Goal: Ask a question

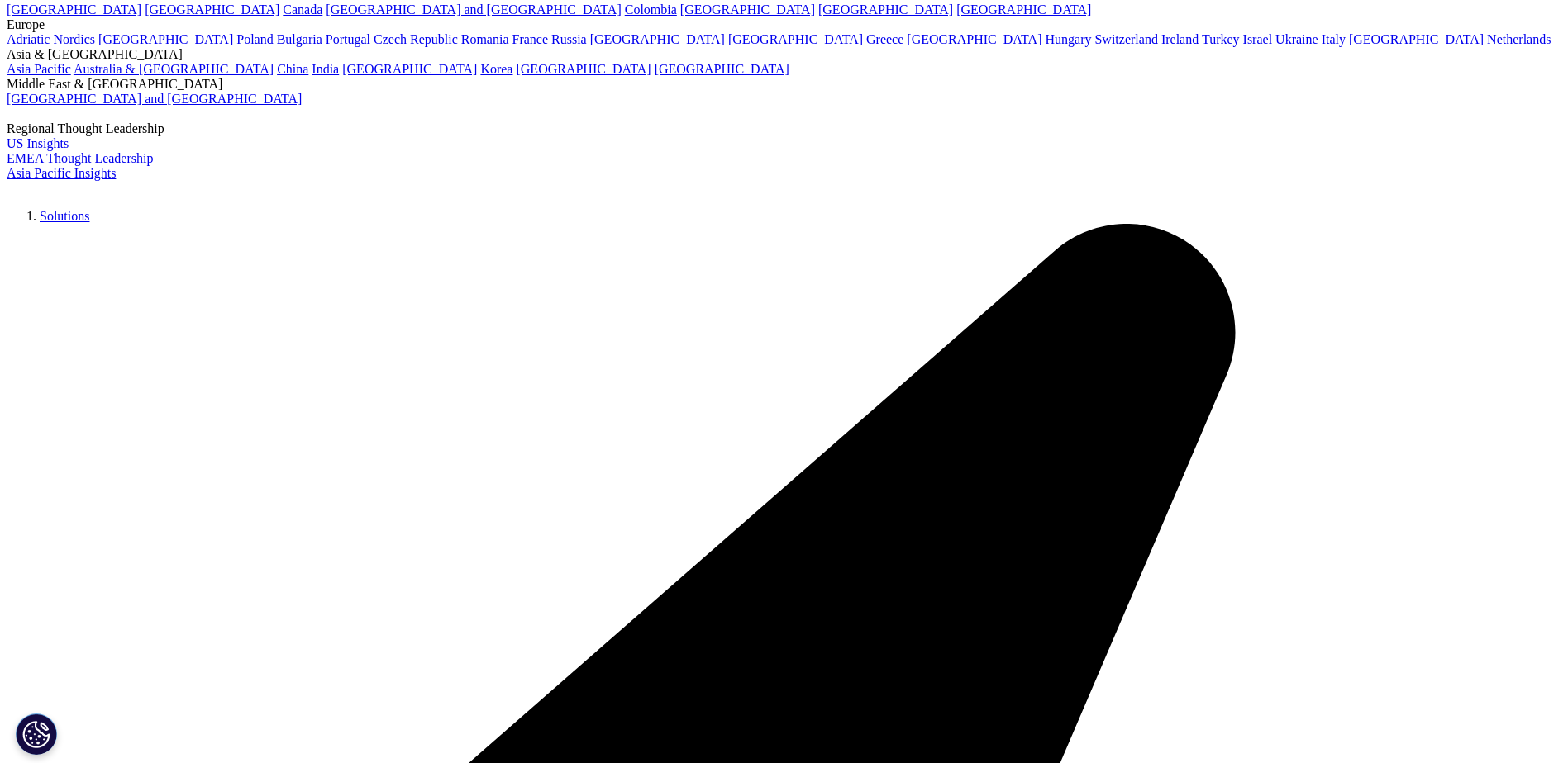
scroll to position [165, 0]
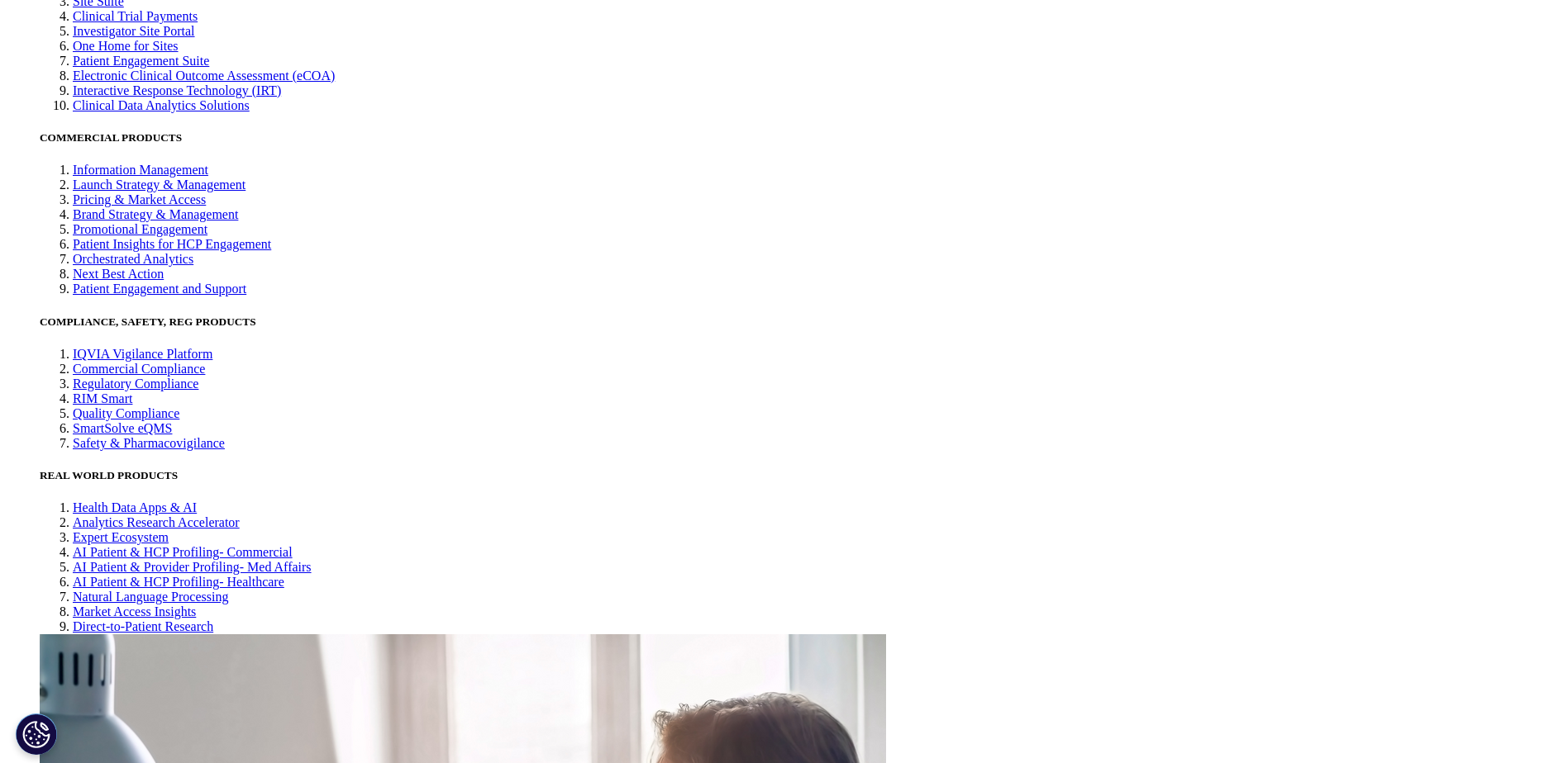
scroll to position [4419, 0]
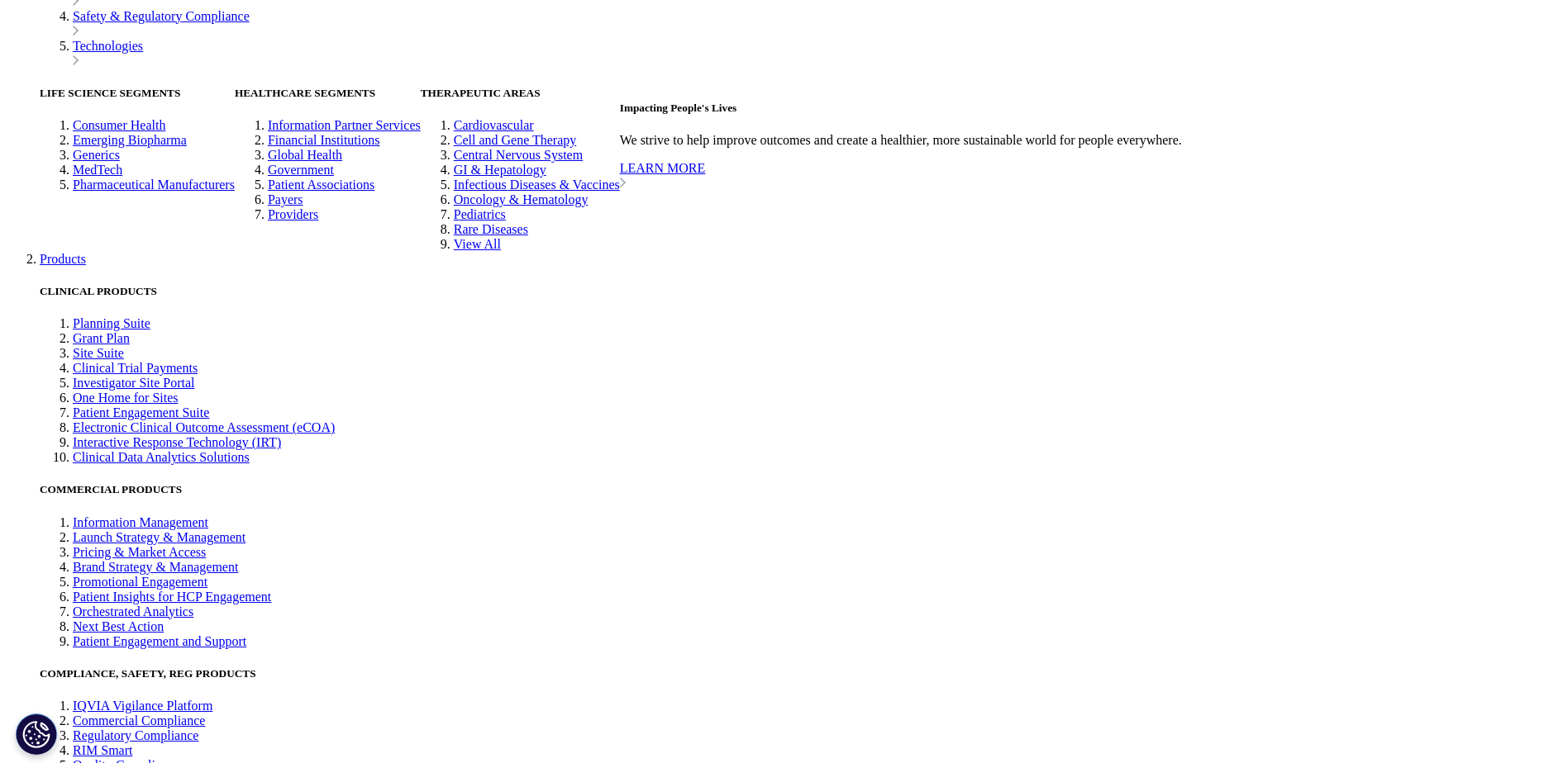
select select "HR Career"
type input "[PERSON_NAME]"
type input "CTM/AD/Director"
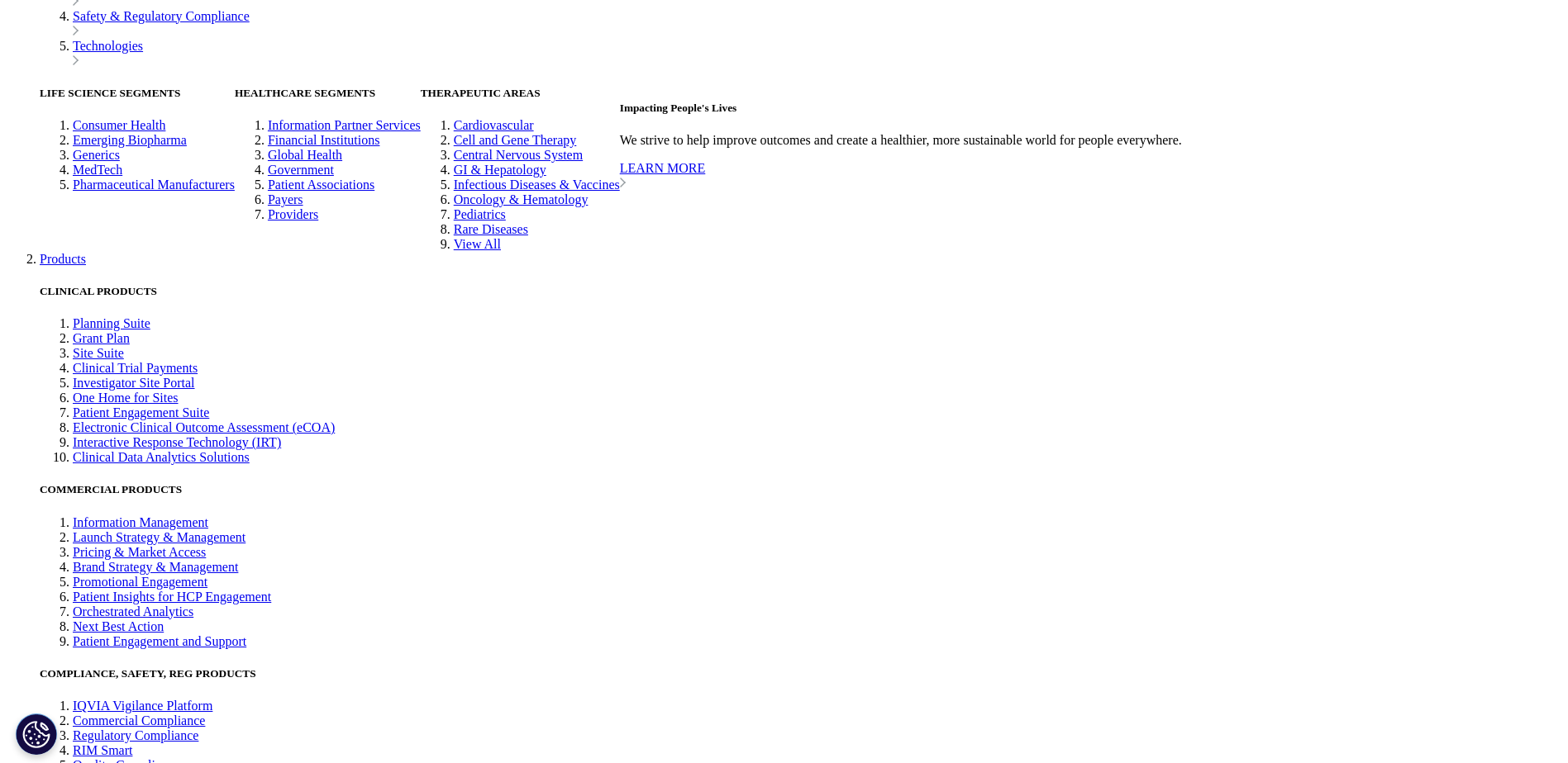
type input "N/A"
type input "[EMAIL_ADDRESS][DOMAIN_NAME]"
type input "8165887647"
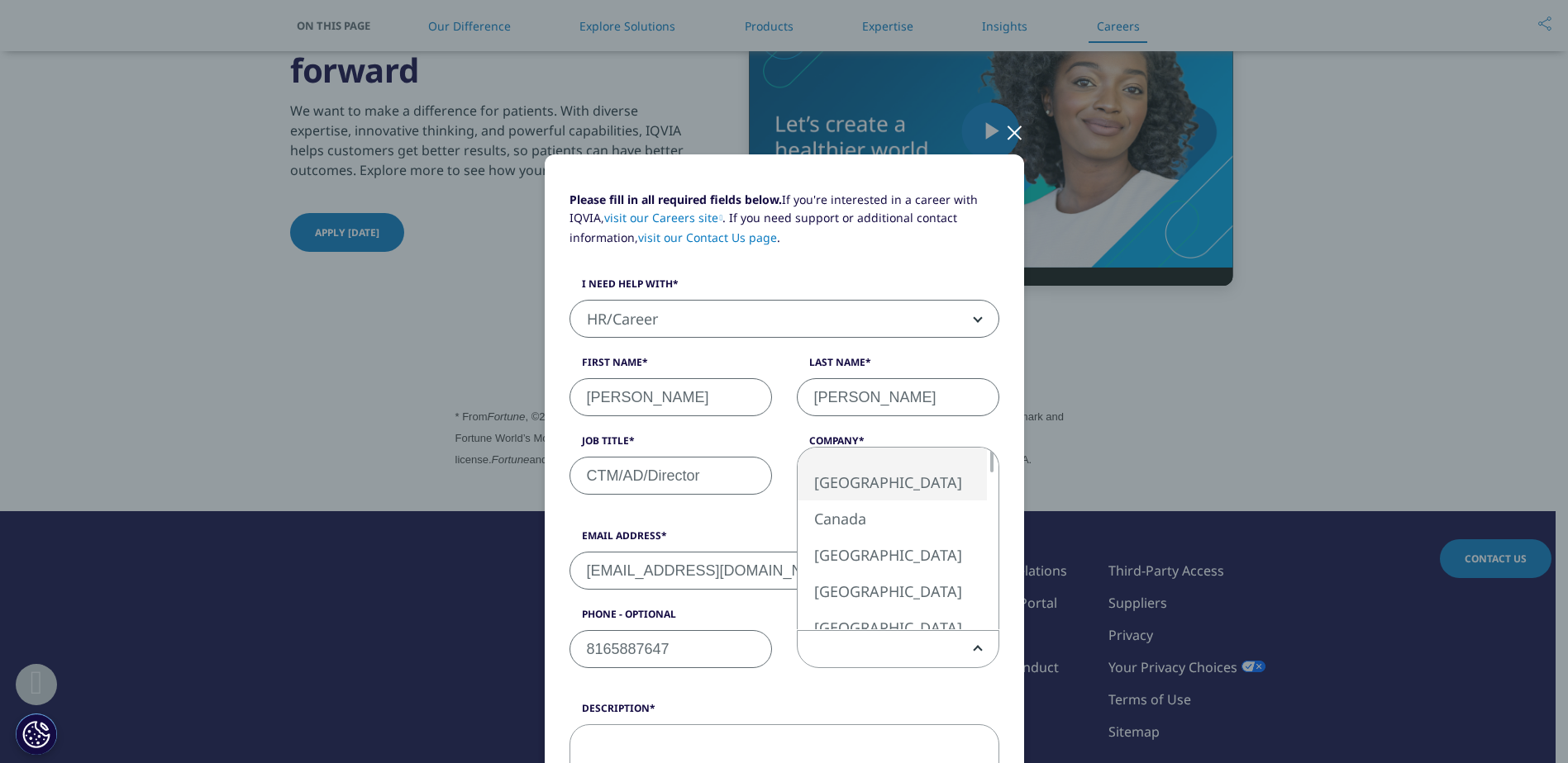
select select "[GEOGRAPHIC_DATA]"
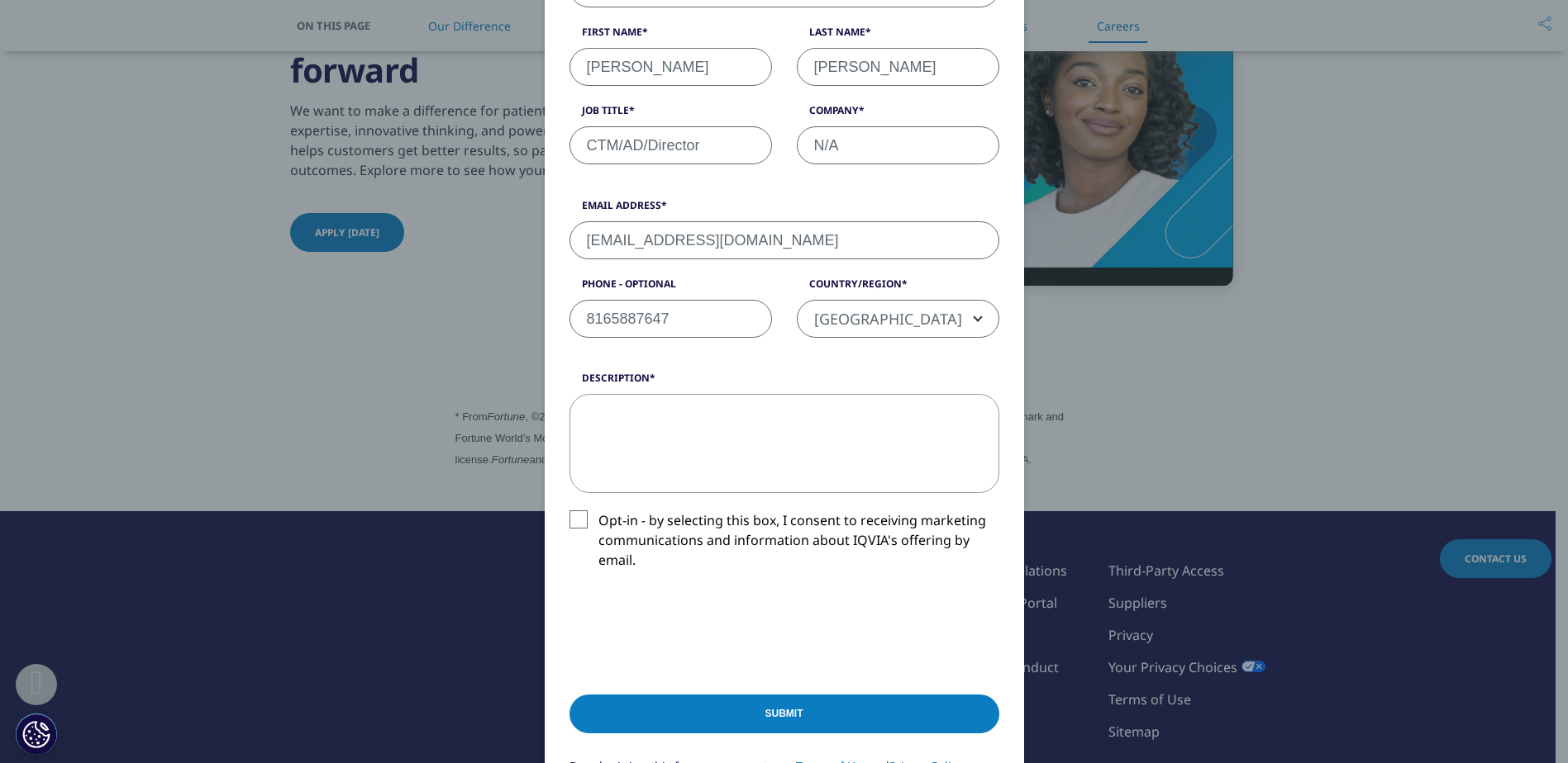
scroll to position [413, 0]
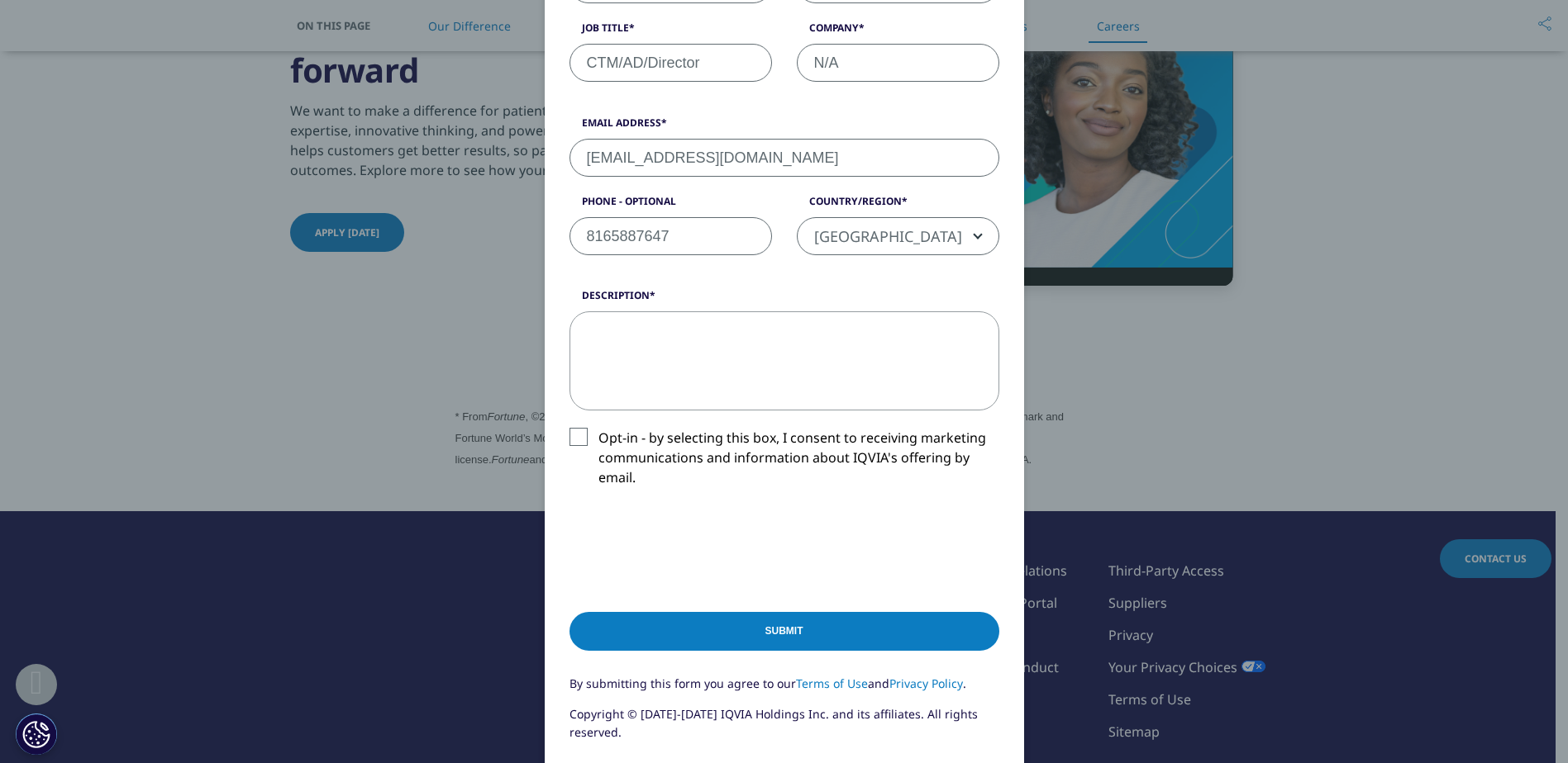
click at [627, 338] on textarea "Description" at bounding box center [784, 361] width 430 height 99
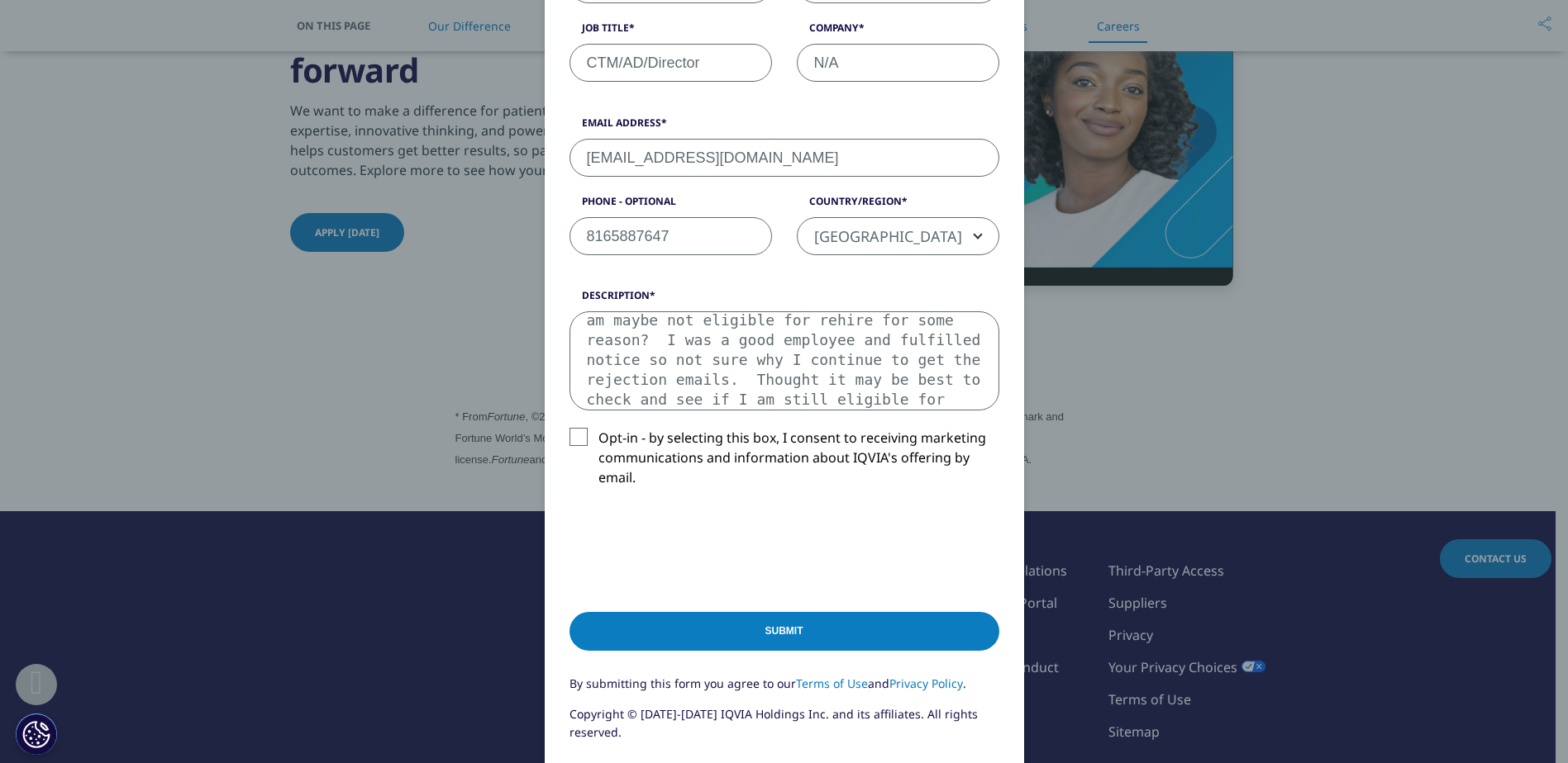
scroll to position [149, 0]
type textarea "I previously worked for Iqvia when it was Quintiles. I have recently been apply…"
click at [938, 637] on input "Submit" at bounding box center [784, 631] width 430 height 39
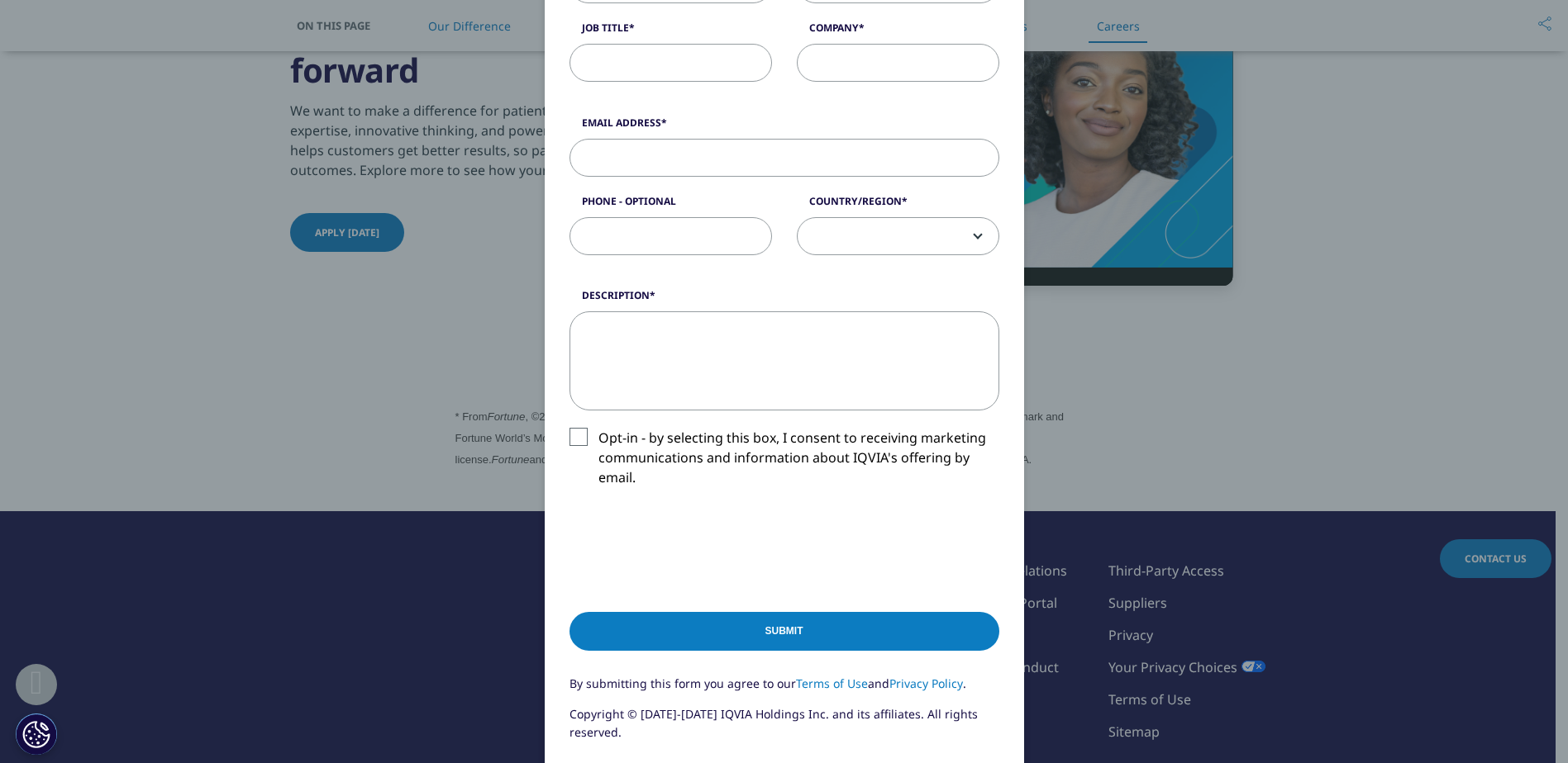
scroll to position [0, 0]
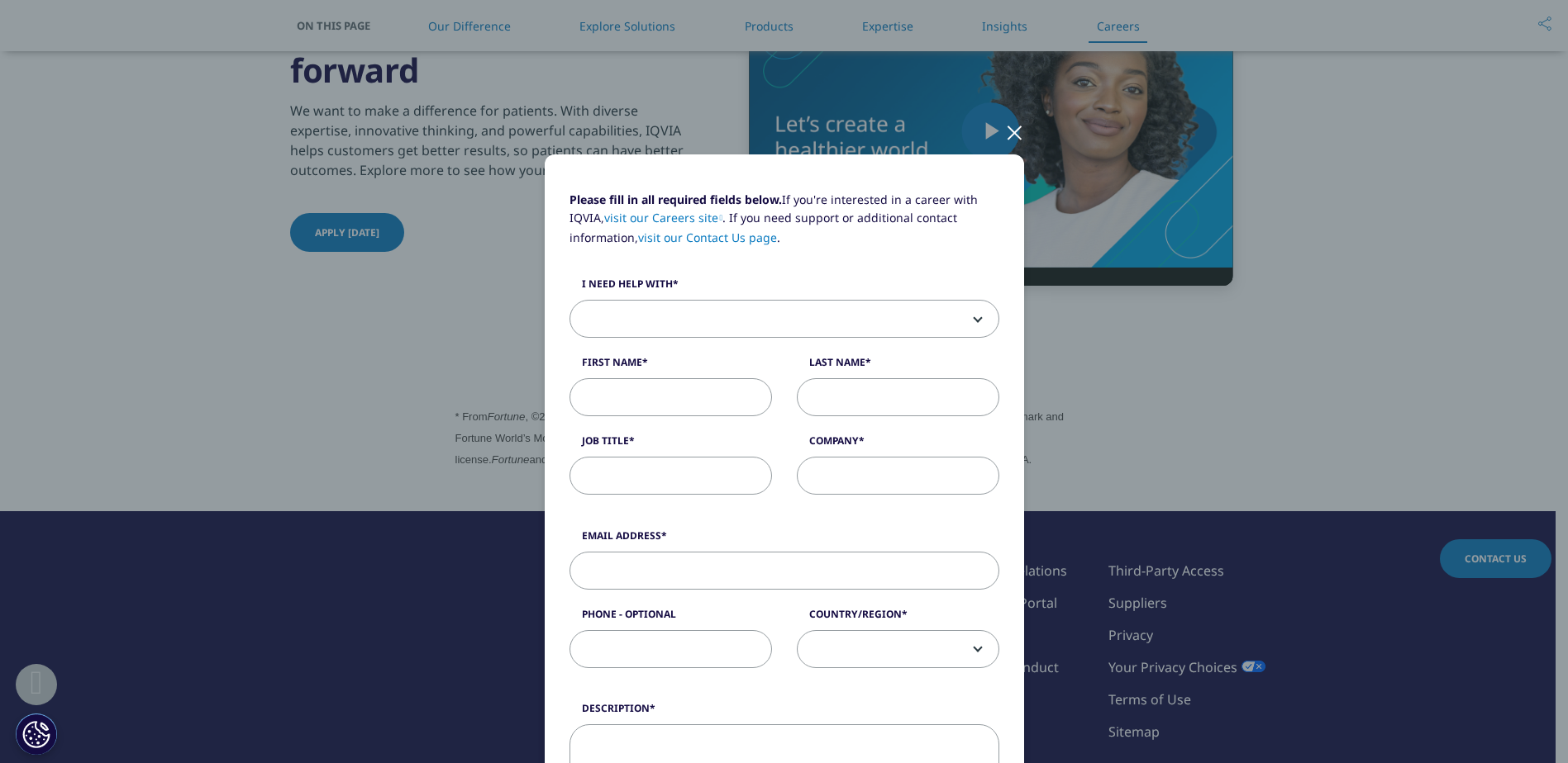
click at [744, 238] on link "visit our Contact Us page" at bounding box center [707, 237] width 139 height 15
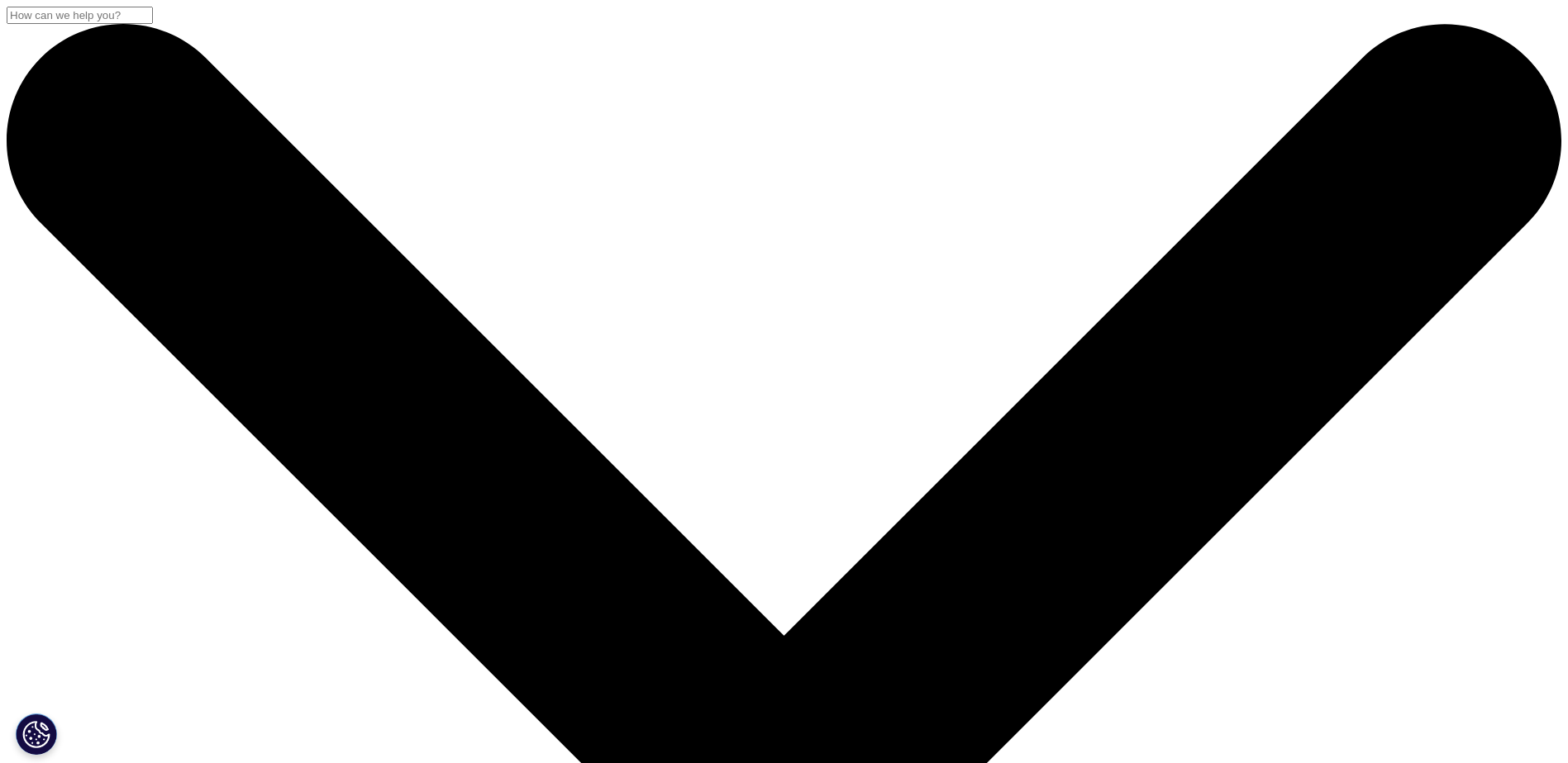
scroll to position [165, 0]
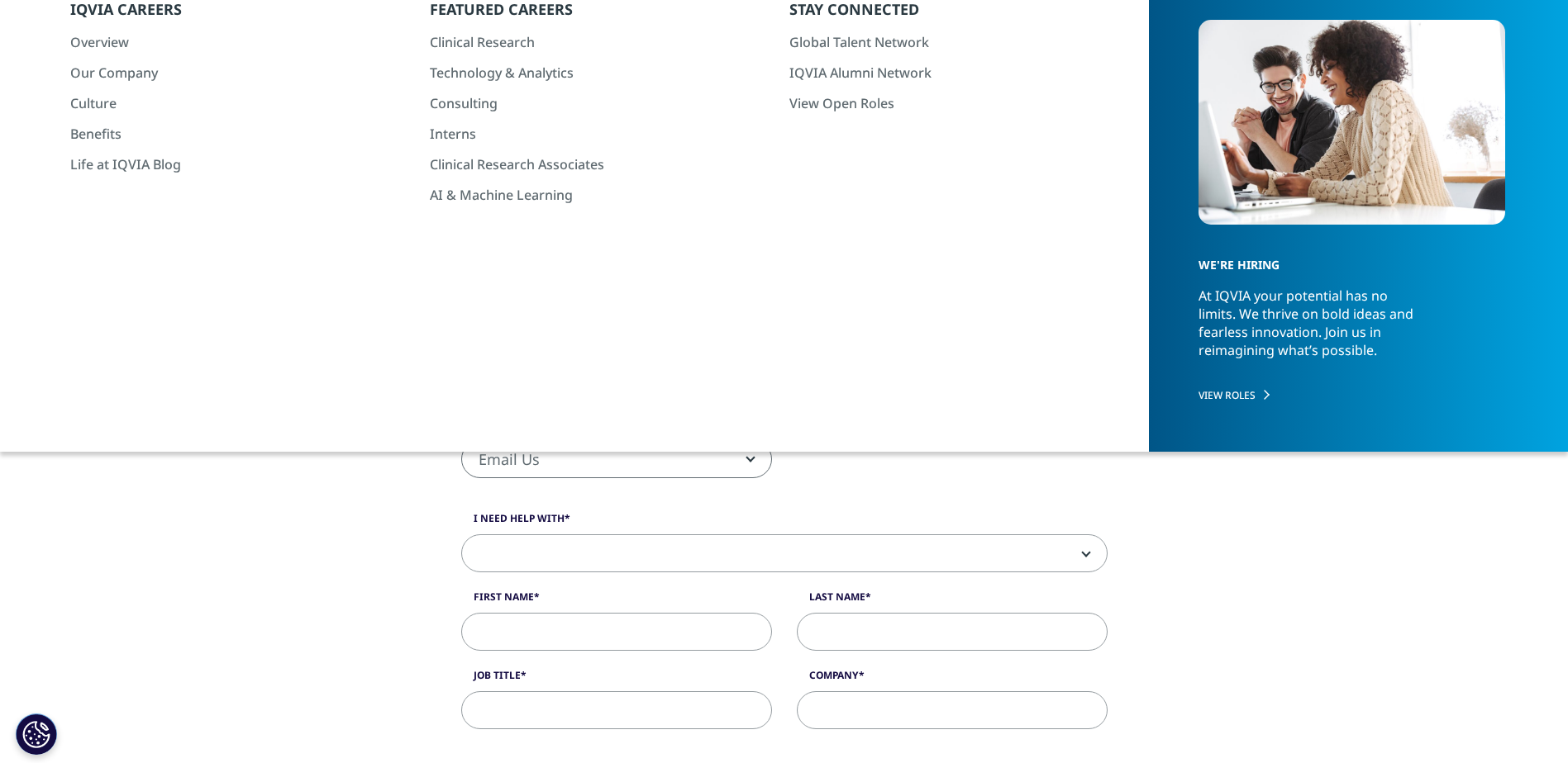
click at [609, 549] on span at bounding box center [784, 554] width 645 height 38
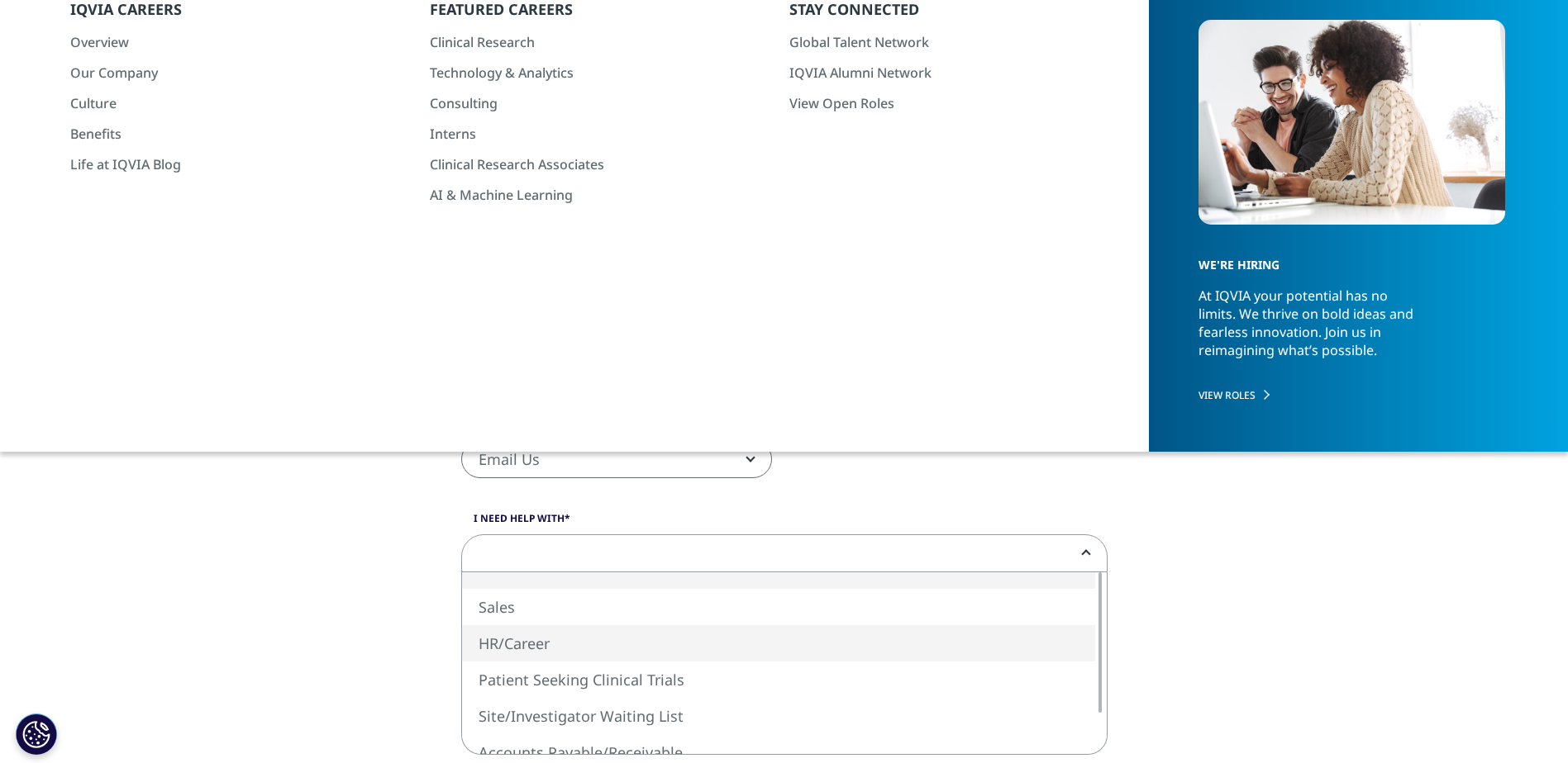
select select "HR/Career"
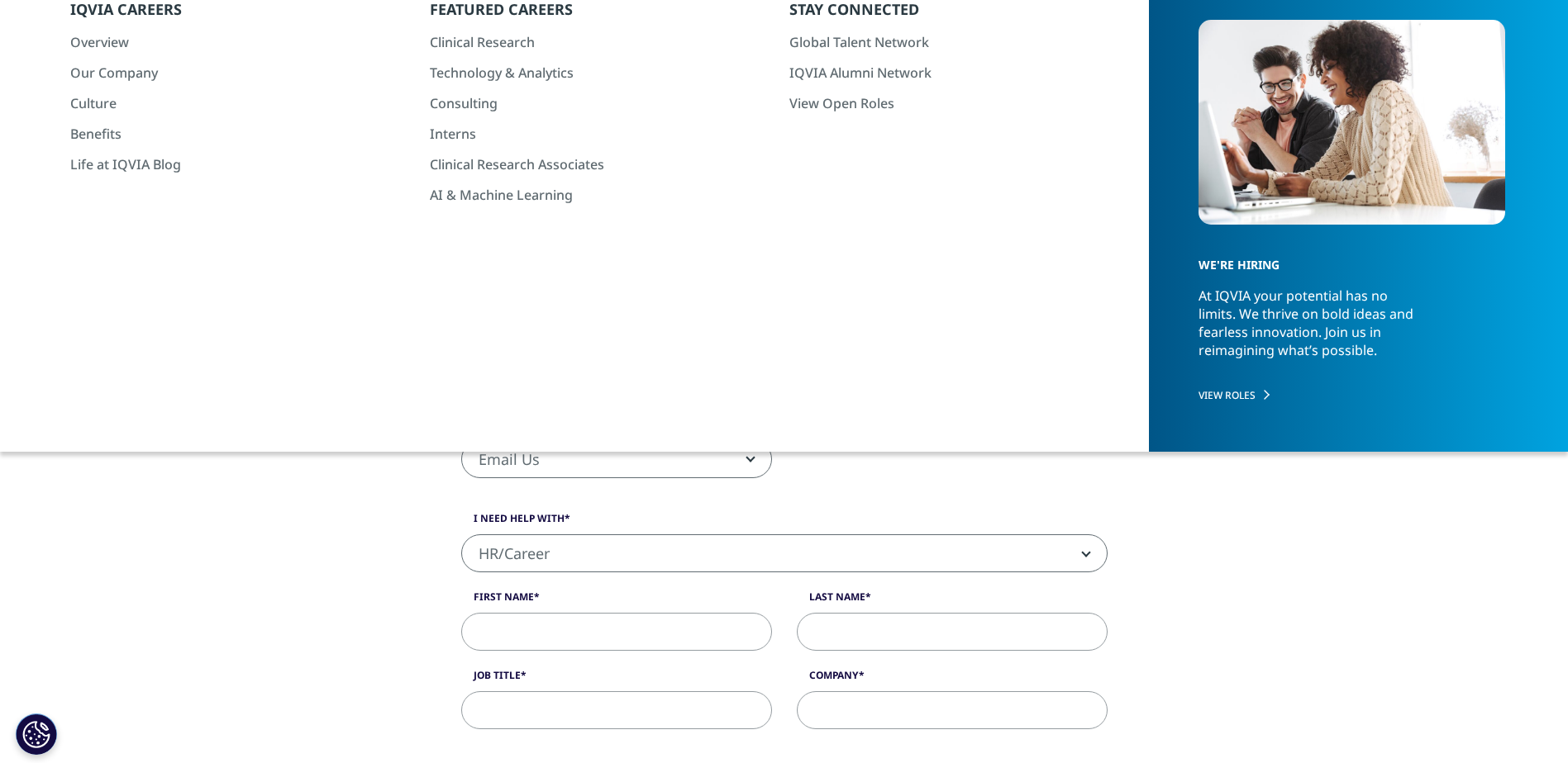
click at [517, 636] on input "First Name" at bounding box center [617, 632] width 311 height 38
type input "[PERSON_NAME]"
type input "CTM/AD/Director"
type input "N/A"
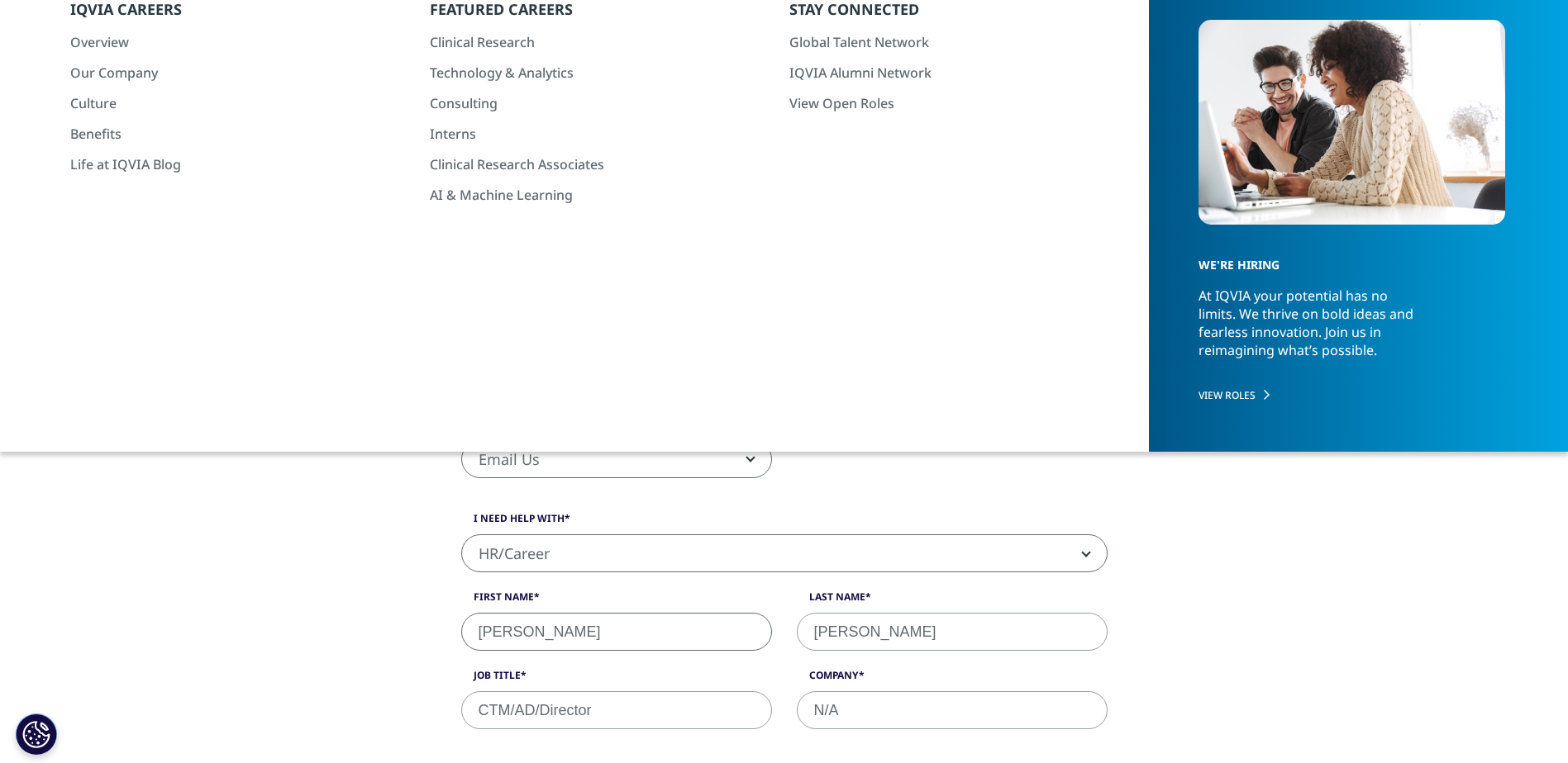
type input "[EMAIL_ADDRESS][DOMAIN_NAME]"
type input "8165887647"
select select "[GEOGRAPHIC_DATA]"
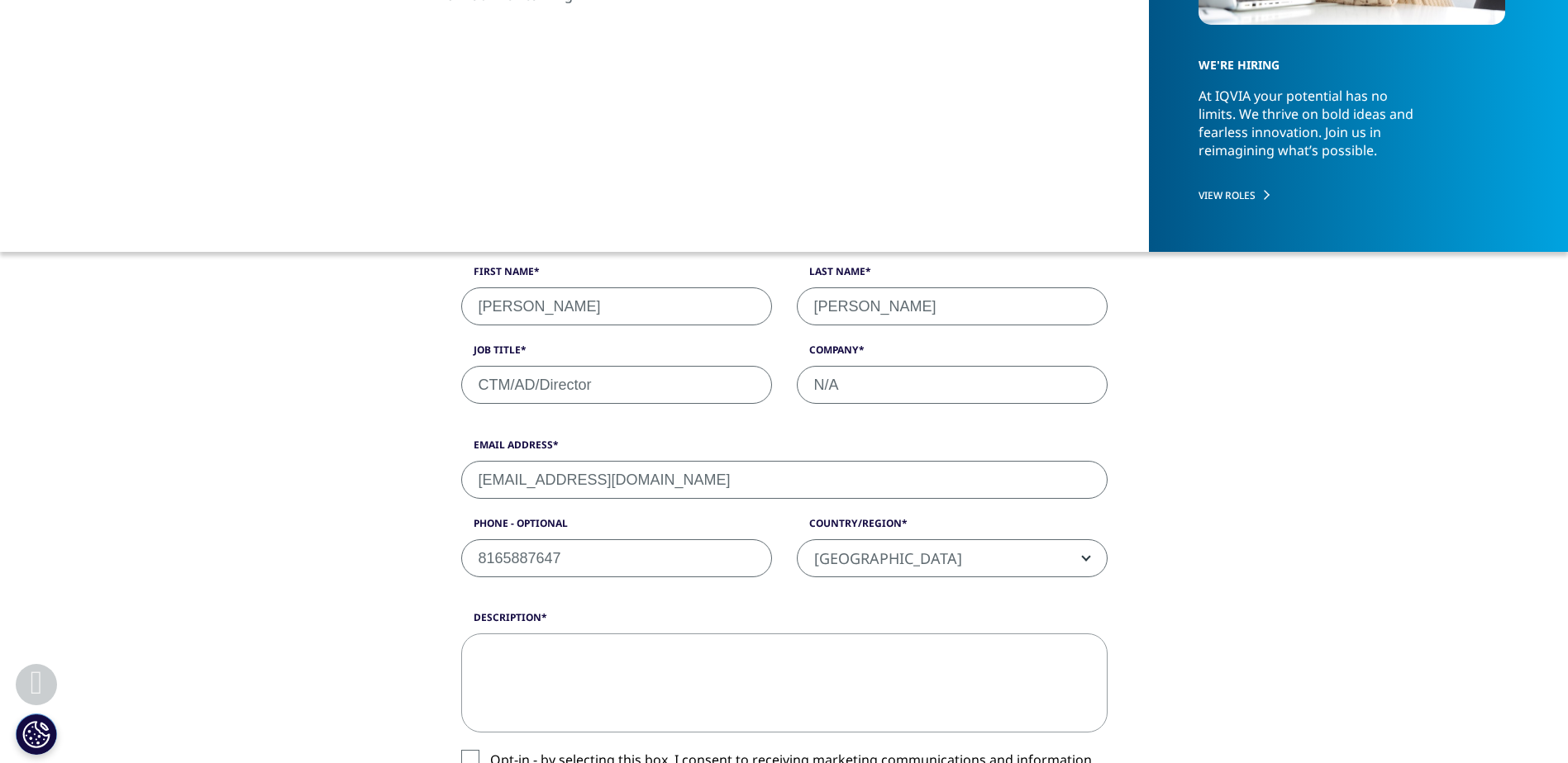
scroll to position [613, 0]
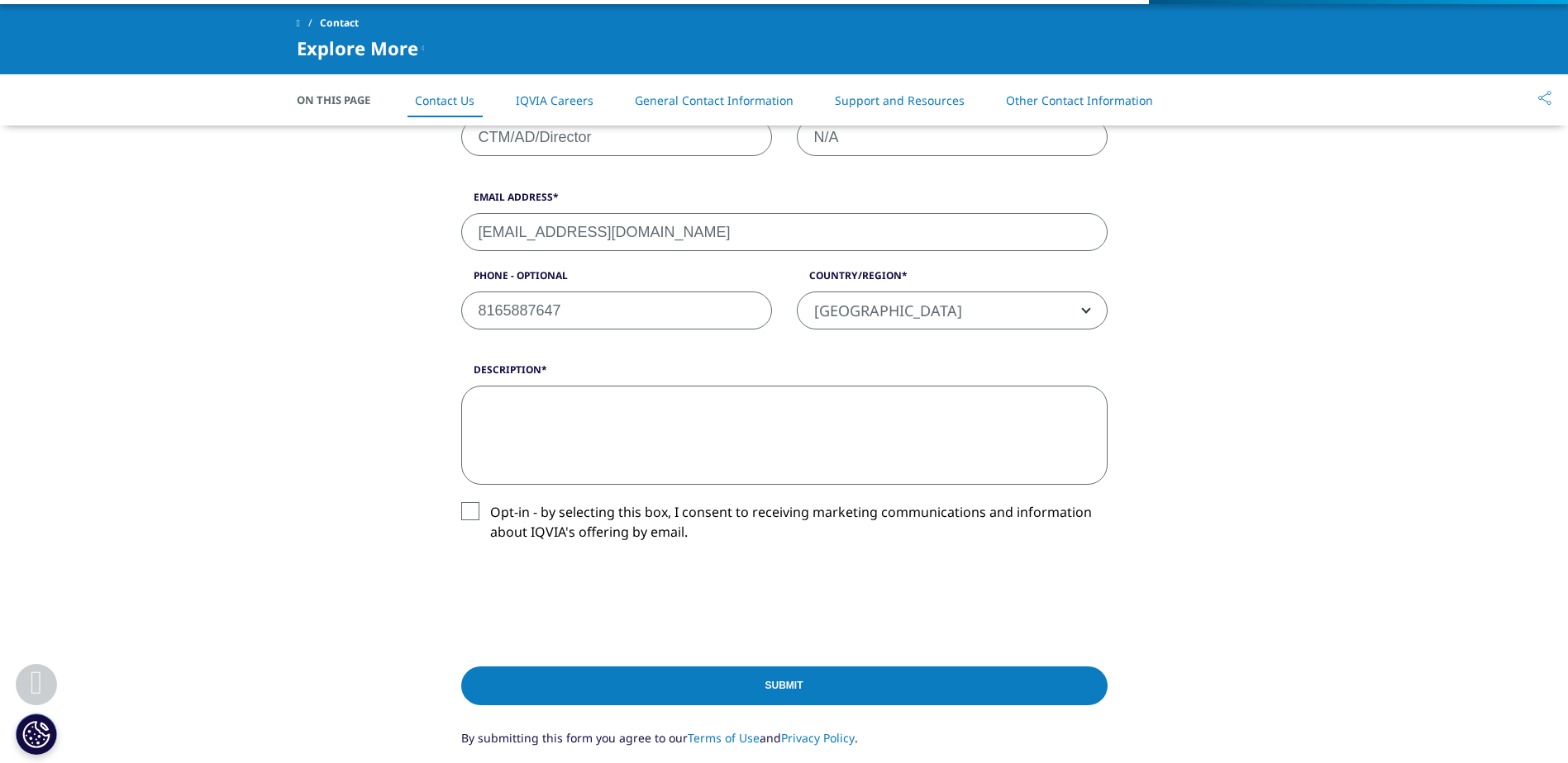
click at [506, 407] on textarea "Description" at bounding box center [784, 435] width 646 height 99
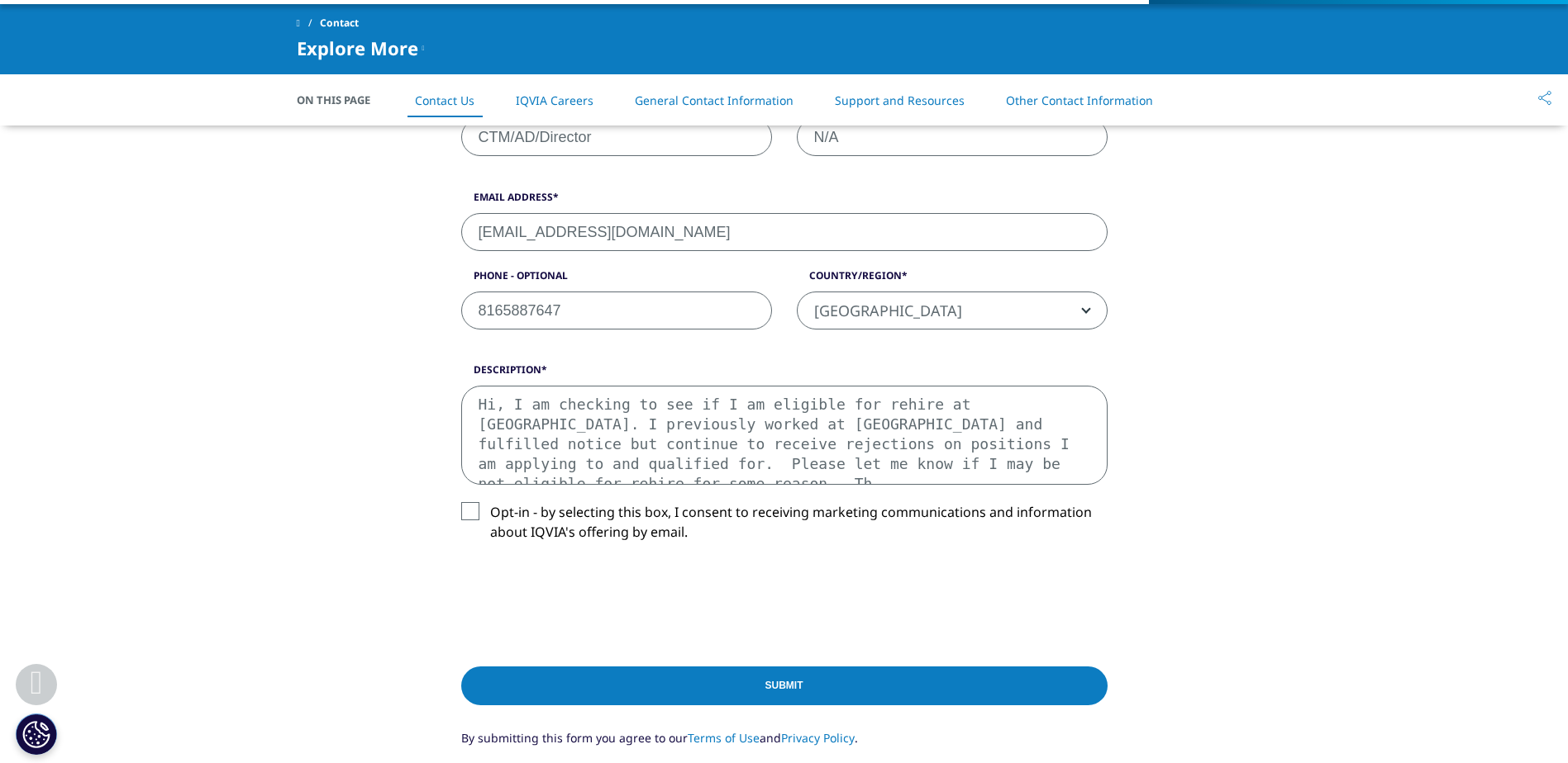
scroll to position [10, 0]
type textarea "Hi, I am checking to see if I am eligible for rehire at Iqvia. I previously wor…"
click at [559, 675] on input "Submit" at bounding box center [784, 685] width 646 height 39
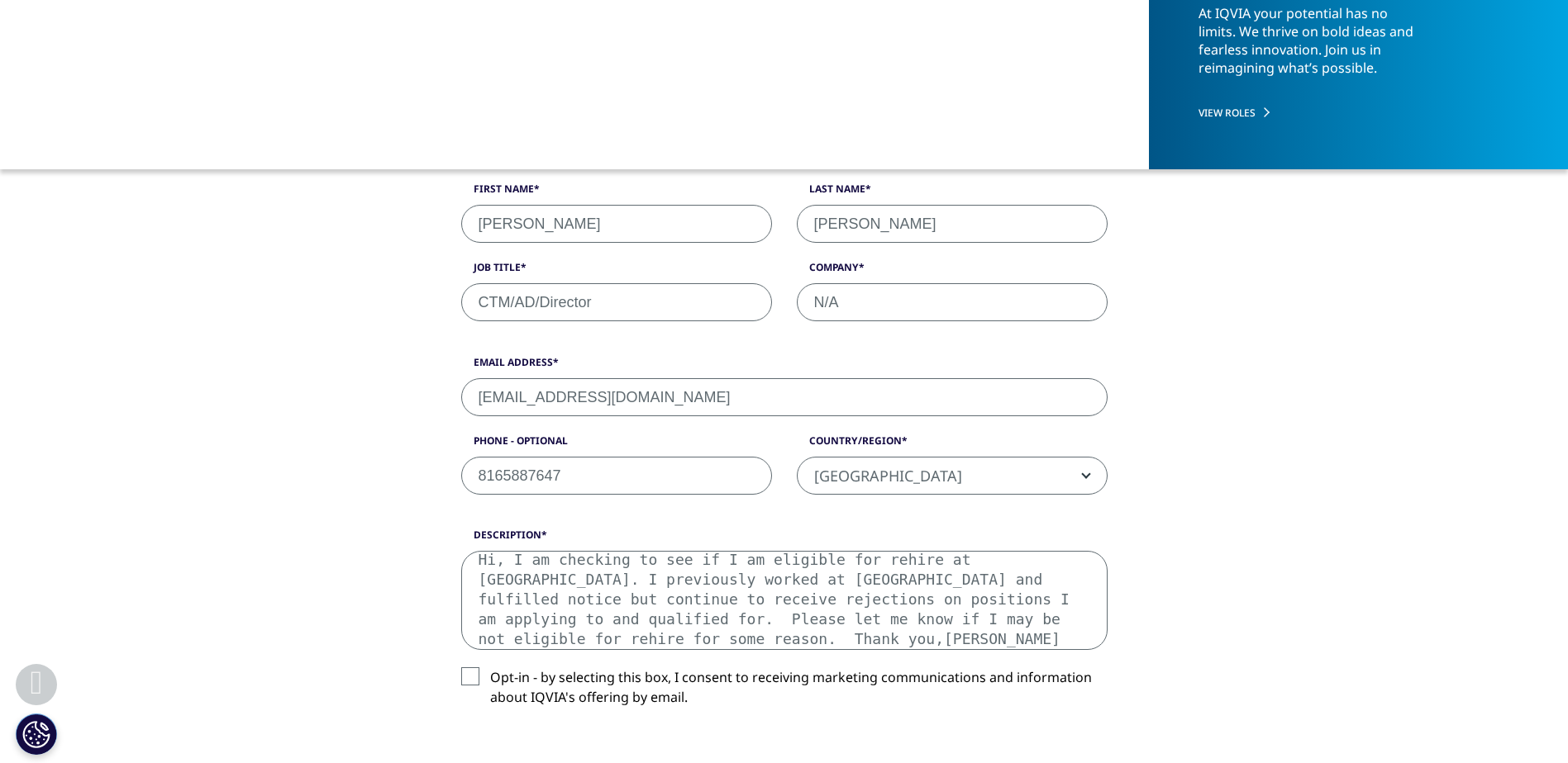
scroll to position [613, 0]
